Goal: Transaction & Acquisition: Purchase product/service

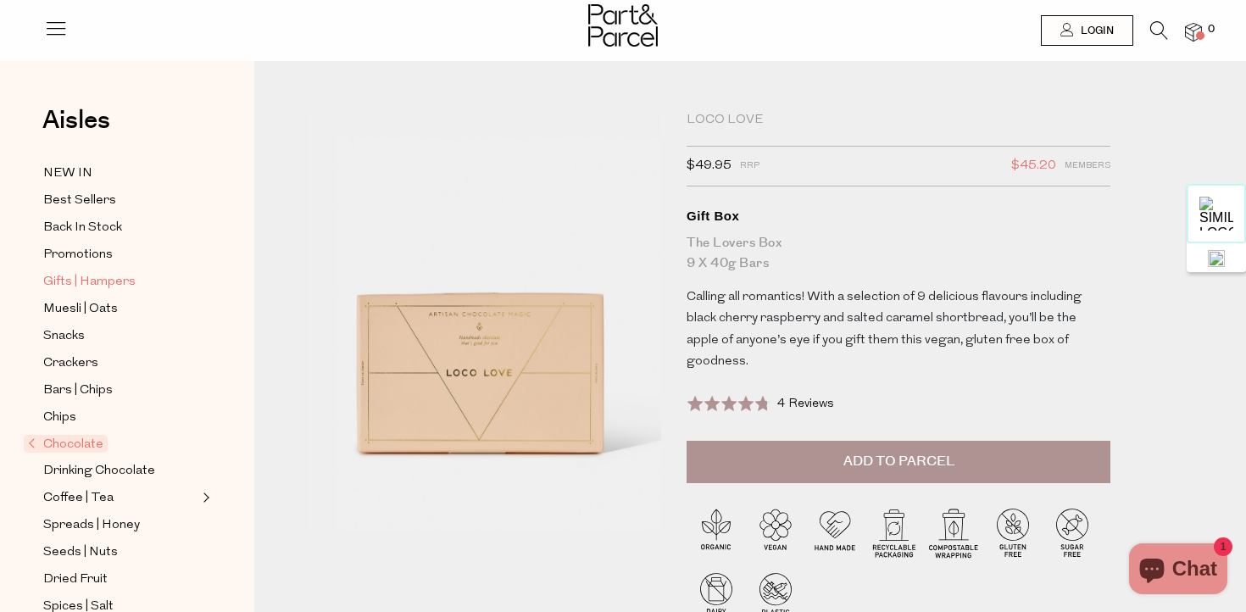
click at [64, 279] on span "Gifts | Hampers" at bounding box center [89, 282] width 92 height 20
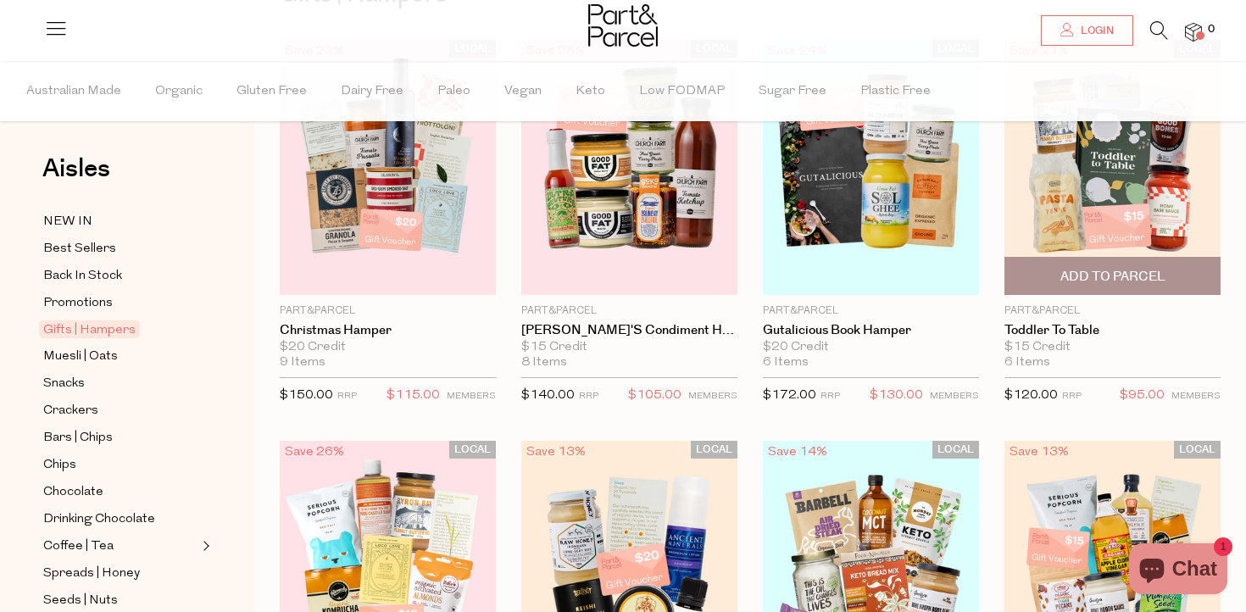
scroll to position [143, 0]
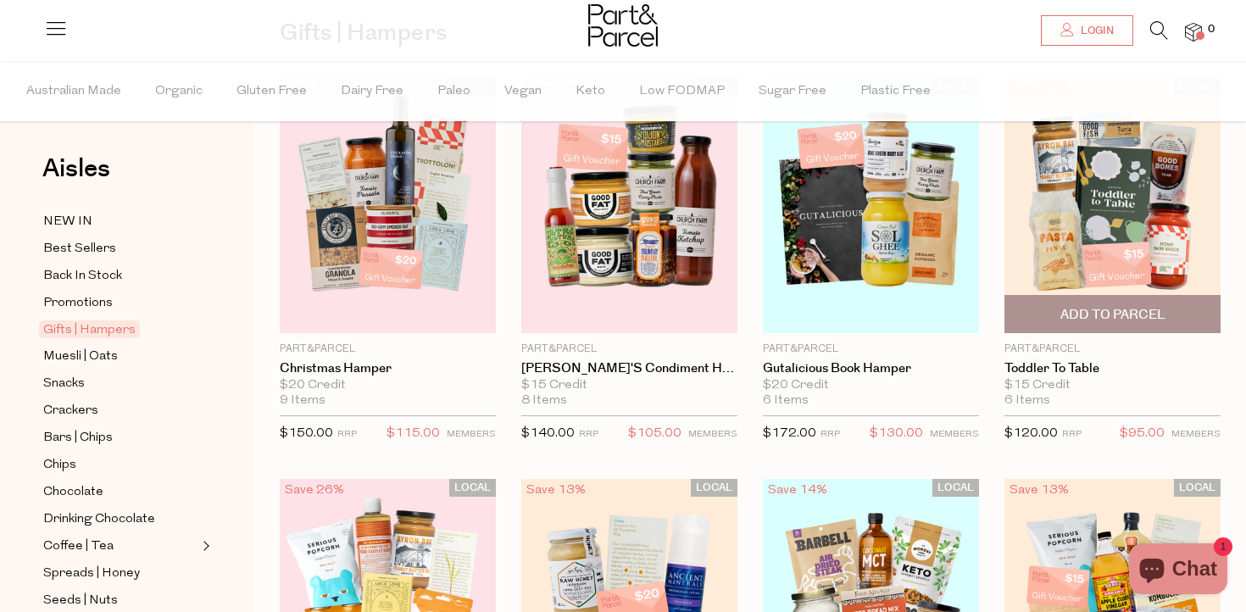
click at [1124, 188] on img at bounding box center [1112, 205] width 216 height 255
